Goal: Navigation & Orientation: Find specific page/section

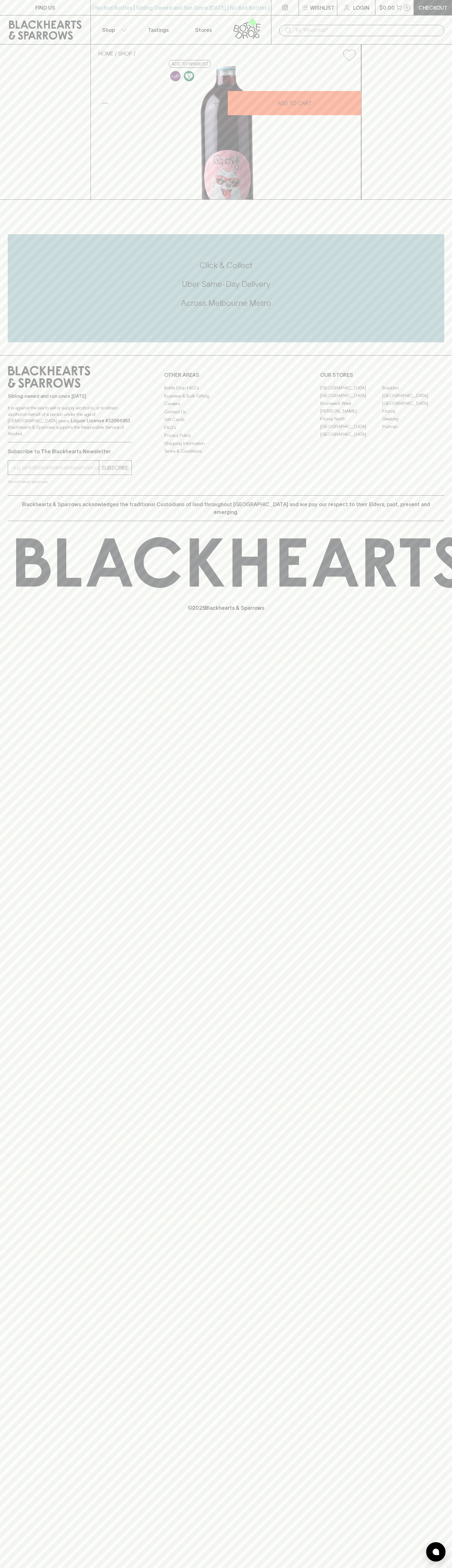
click at [413, 415] on link "Fitzroy" at bounding box center [413, 411] width 62 height 8
click at [219, 23] on link "Stores" at bounding box center [203, 30] width 45 height 29
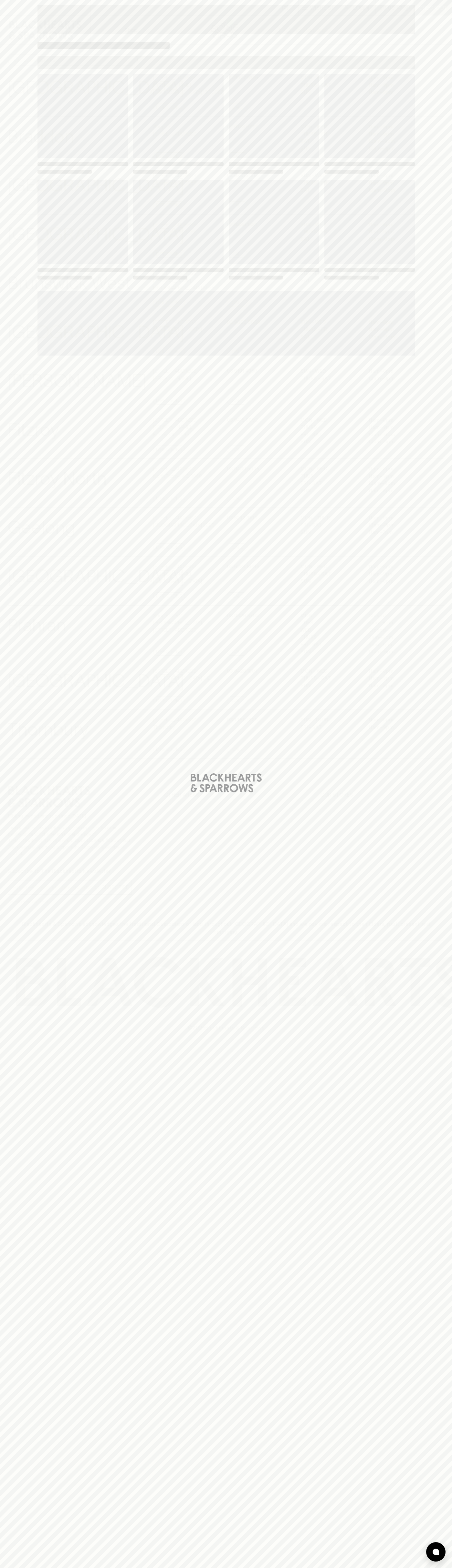
click at [196, 1568] on html "⠀ ⠀ Wishlist Login $0.00 0 Checkout Shop ​ ​ [GEOGRAPHIC_DATA] View Store Detai…" at bounding box center [226, 784] width 452 height 1568
click at [27, 79] on div "Loading" at bounding box center [226, 784] width 452 height 1568
